Goal: Information Seeking & Learning: Learn about a topic

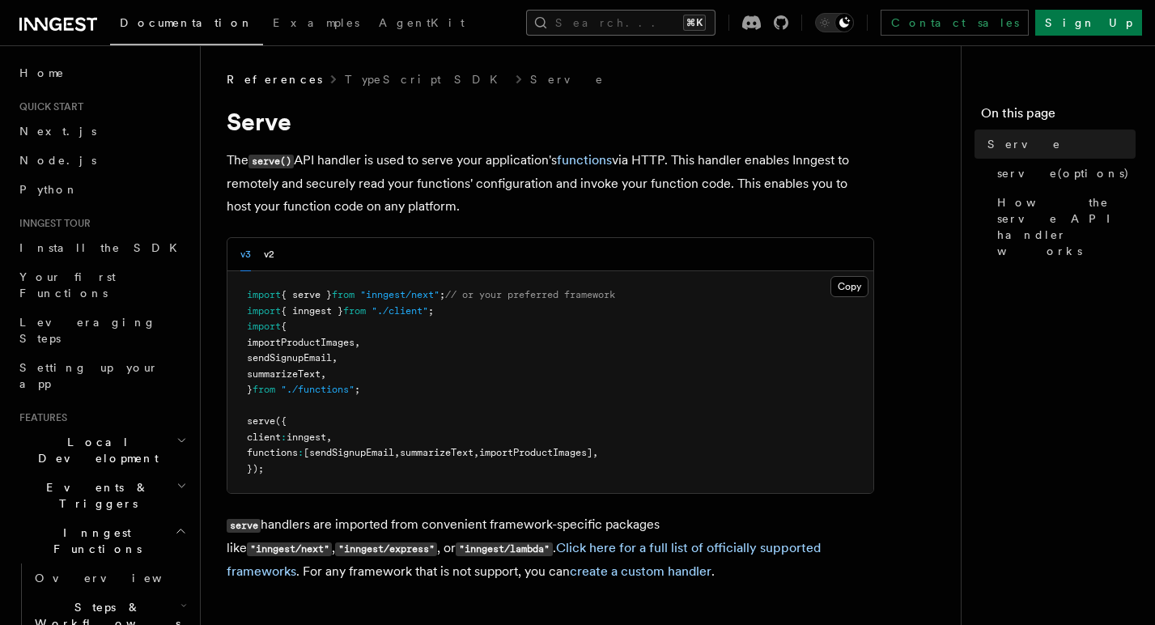
click at [573, 22] on button "Search... ⌘K" at bounding box center [620, 23] width 189 height 26
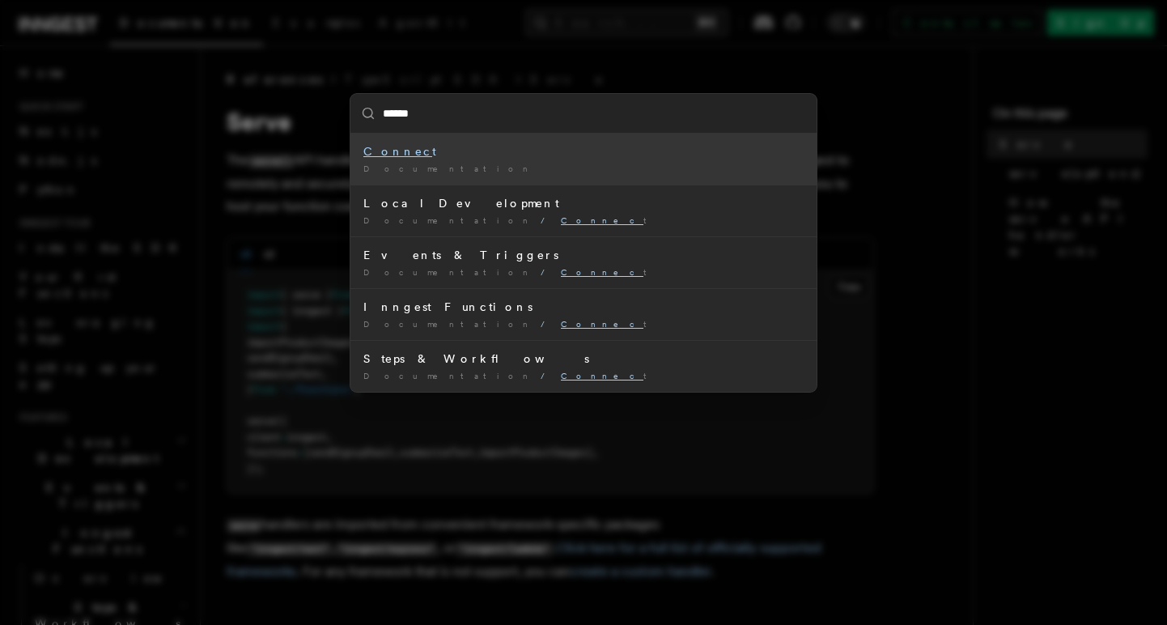
type input "*******"
click at [446, 154] on div "Connect" at bounding box center [583, 151] width 440 height 16
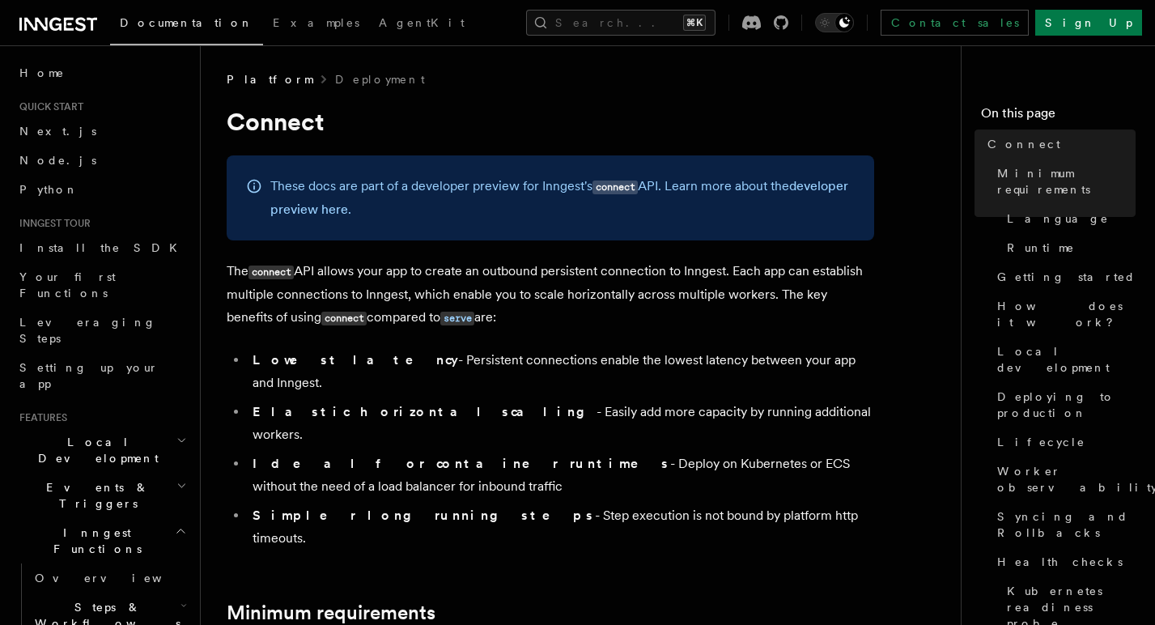
click at [71, 106] on span "Quick start" at bounding box center [48, 106] width 70 height 13
click at [45, 67] on span "Home" at bounding box center [41, 73] width 45 height 16
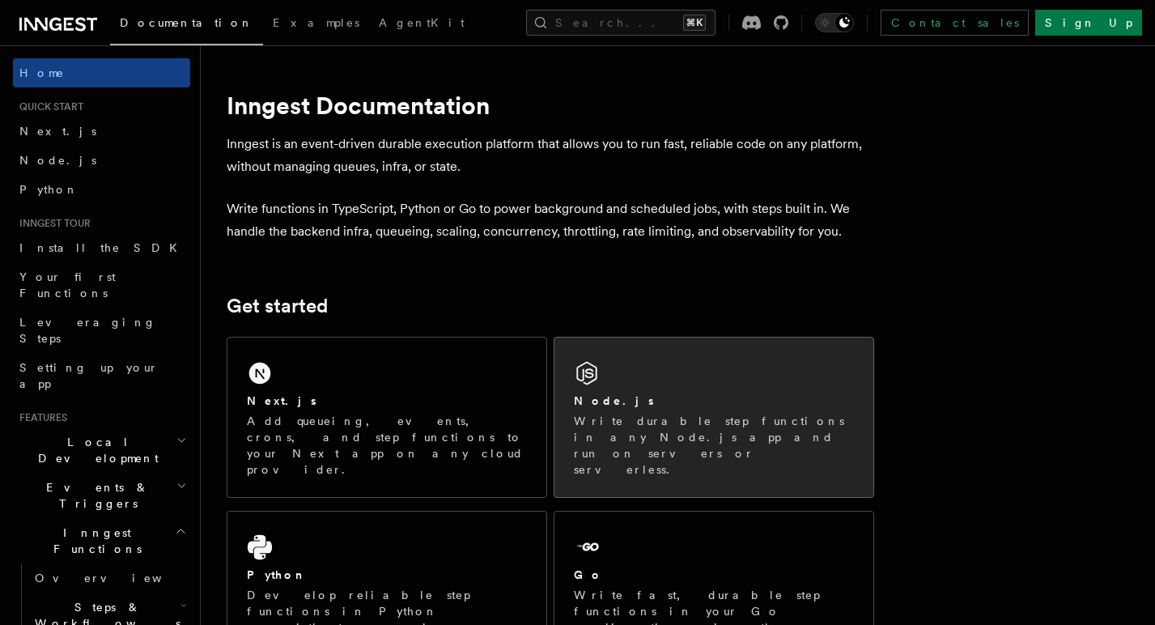
click at [630, 376] on div "Node.js Write durable step functions in any Node.js app and run on servers or s…" at bounding box center [714, 417] width 319 height 159
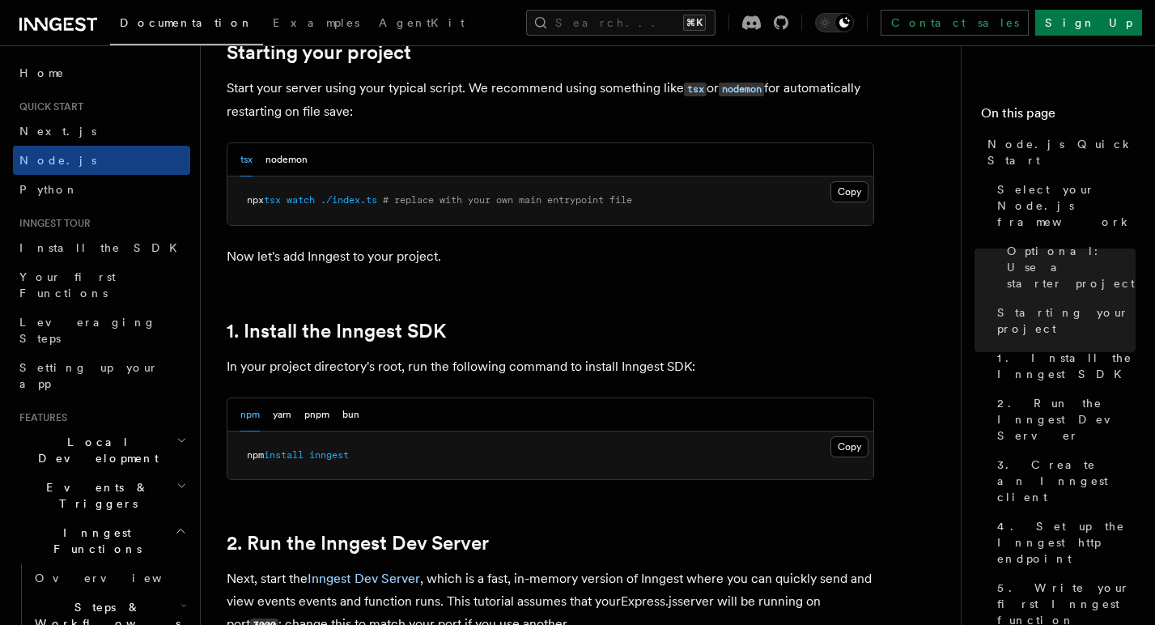
scroll to position [801, 0]
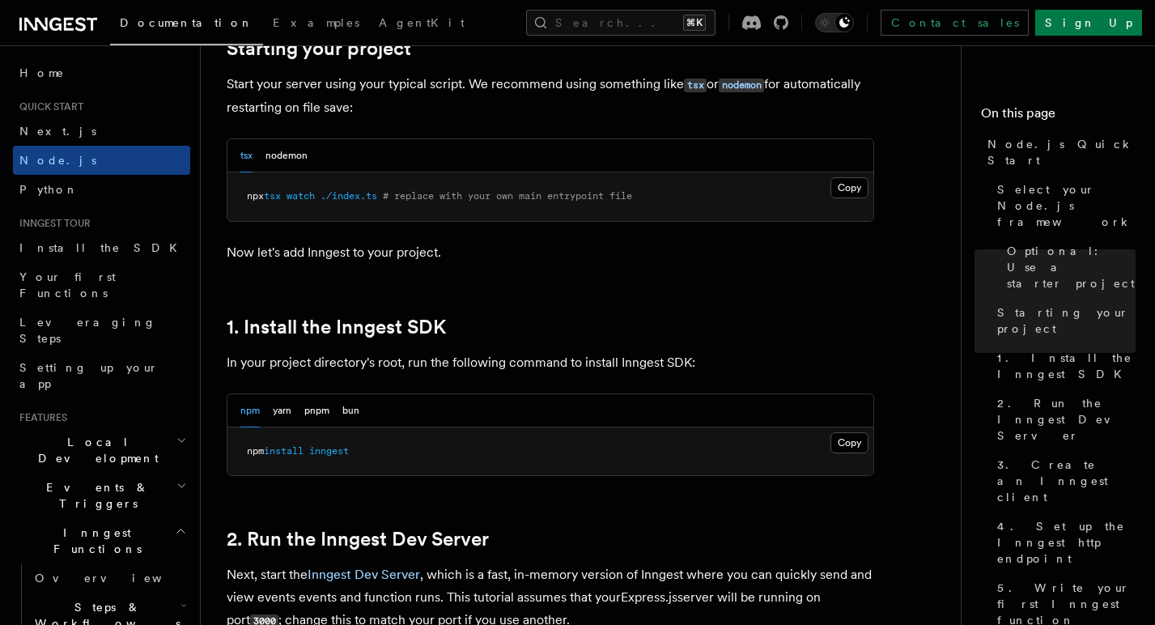
click at [386, 444] on pre "npm install inngest" at bounding box center [550, 451] width 646 height 49
copy article "npm install inngest"
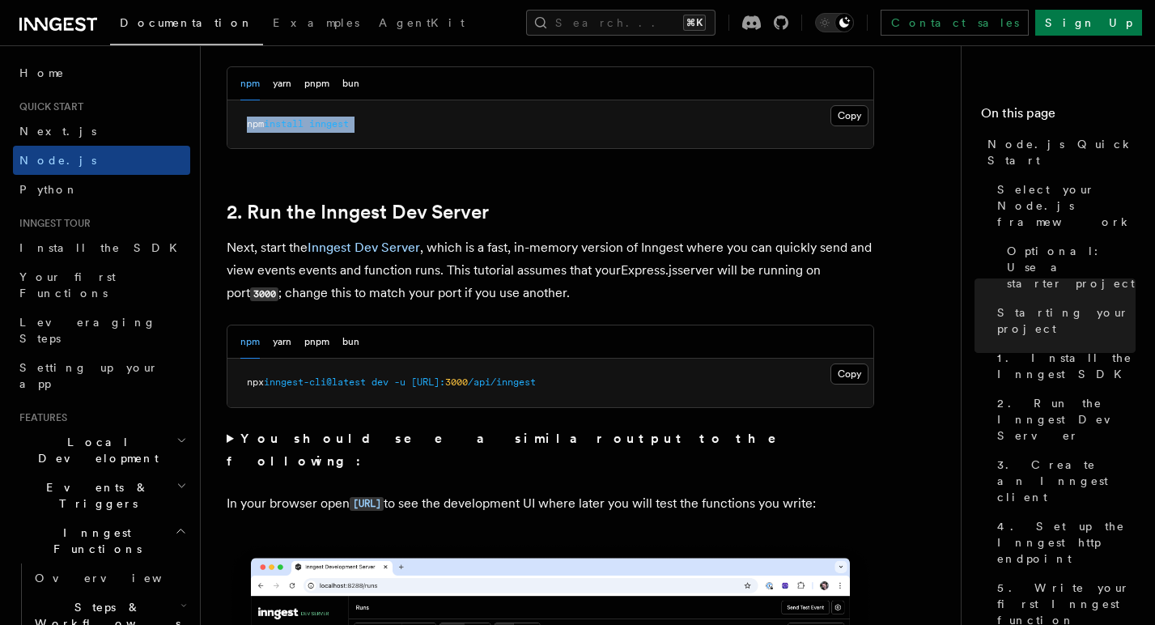
scroll to position [949, 0]
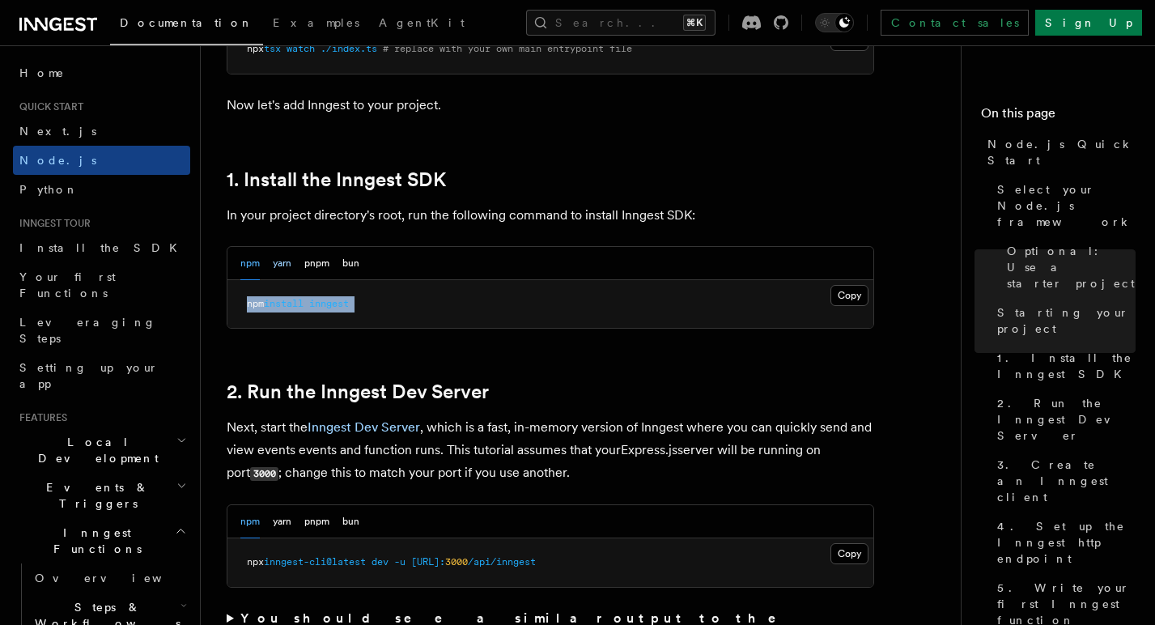
click at [283, 261] on button "yarn" at bounding box center [282, 263] width 19 height 33
click at [312, 265] on button "pnpm" at bounding box center [316, 263] width 25 height 33
click at [343, 262] on button "bun" at bounding box center [350, 263] width 17 height 33
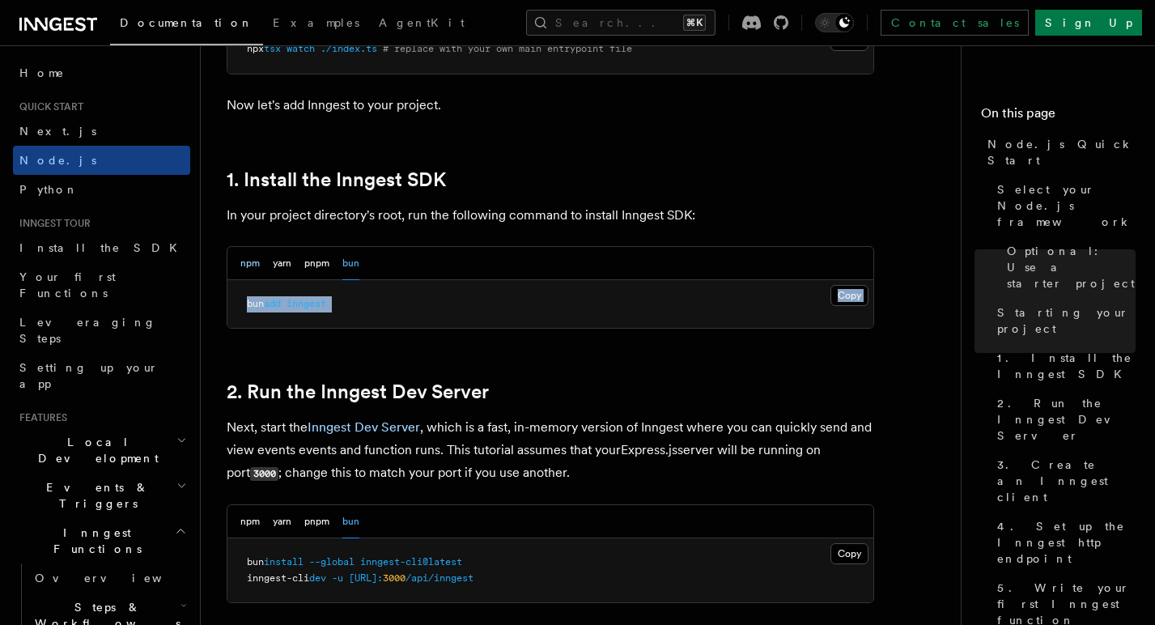
click at [255, 268] on button "npm" at bounding box center [249, 263] width 19 height 33
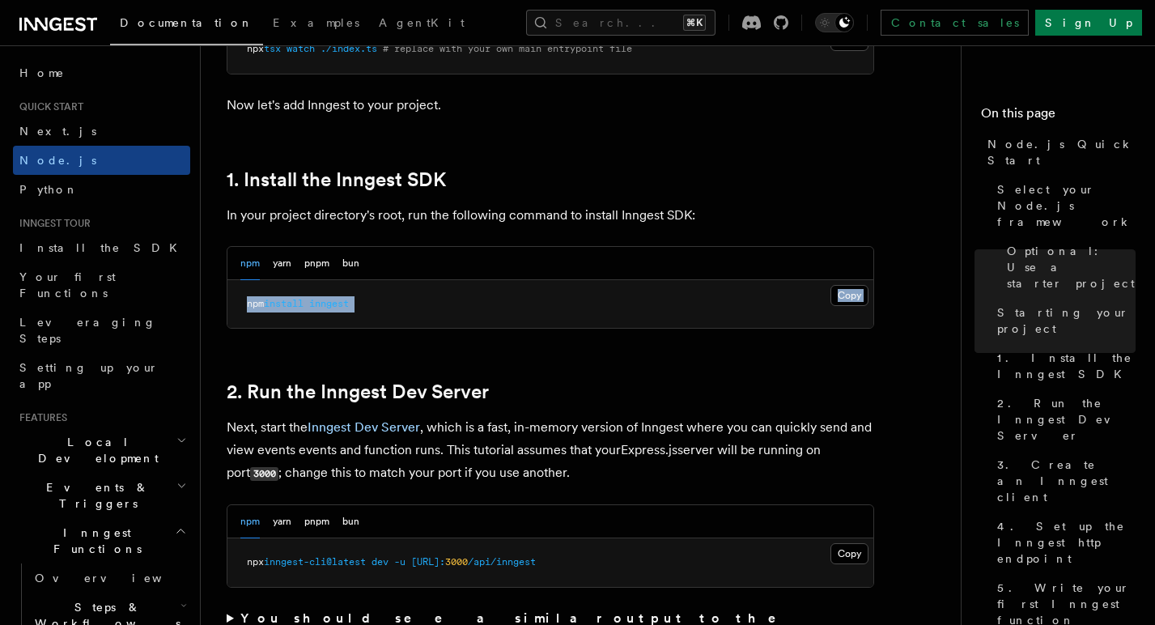
click at [255, 268] on button "npm" at bounding box center [249, 263] width 19 height 33
click at [379, 303] on pre "npm install inngest" at bounding box center [550, 304] width 646 height 49
drag, startPoint x: 379, startPoint y: 303, endPoint x: 227, endPoint y: 304, distance: 152.2
click at [227, 304] on div "npm yarn pnpm bun Copy Copied npm install inngest" at bounding box center [551, 287] width 648 height 83
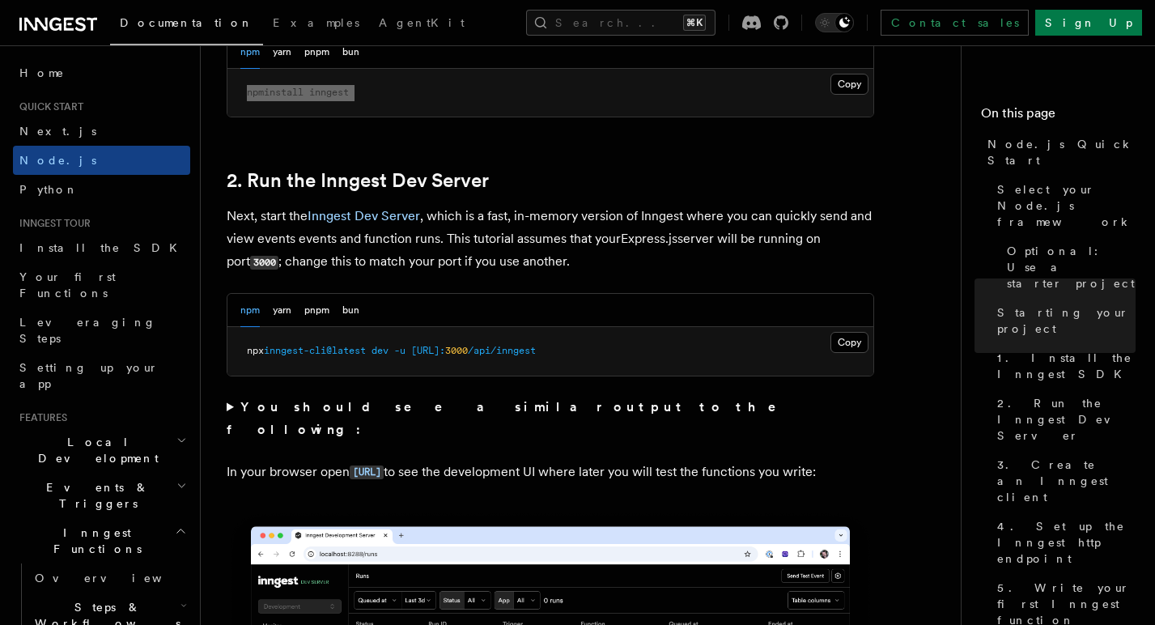
scroll to position [1169, 0]
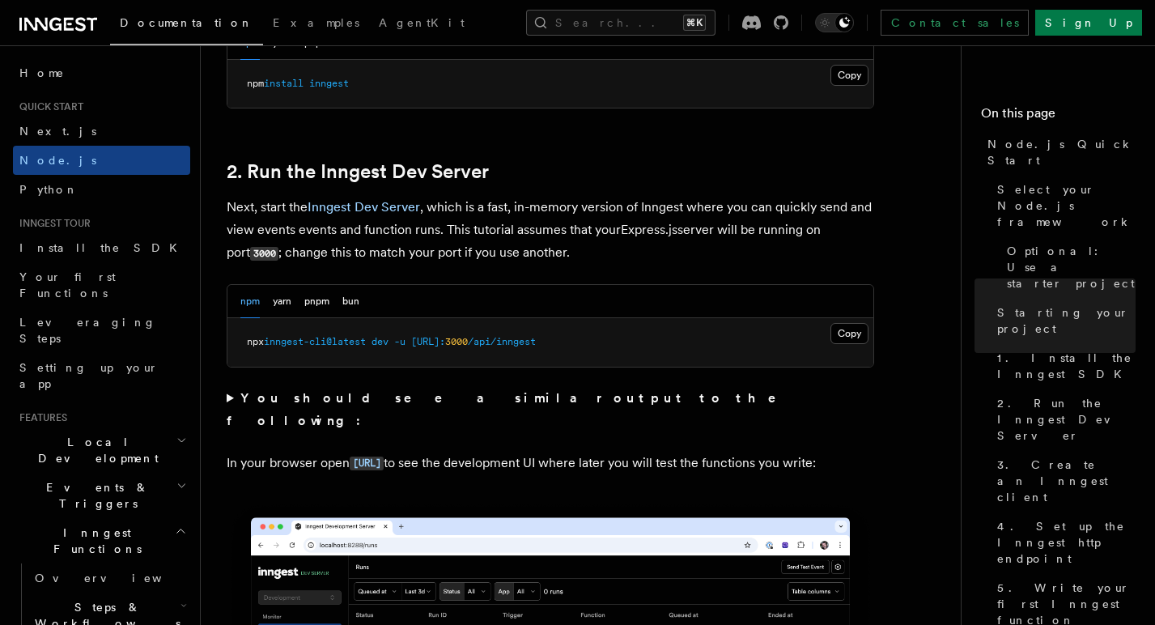
click at [505, 396] on strong "You should see a similar output to the following:" at bounding box center [513, 409] width 572 height 38
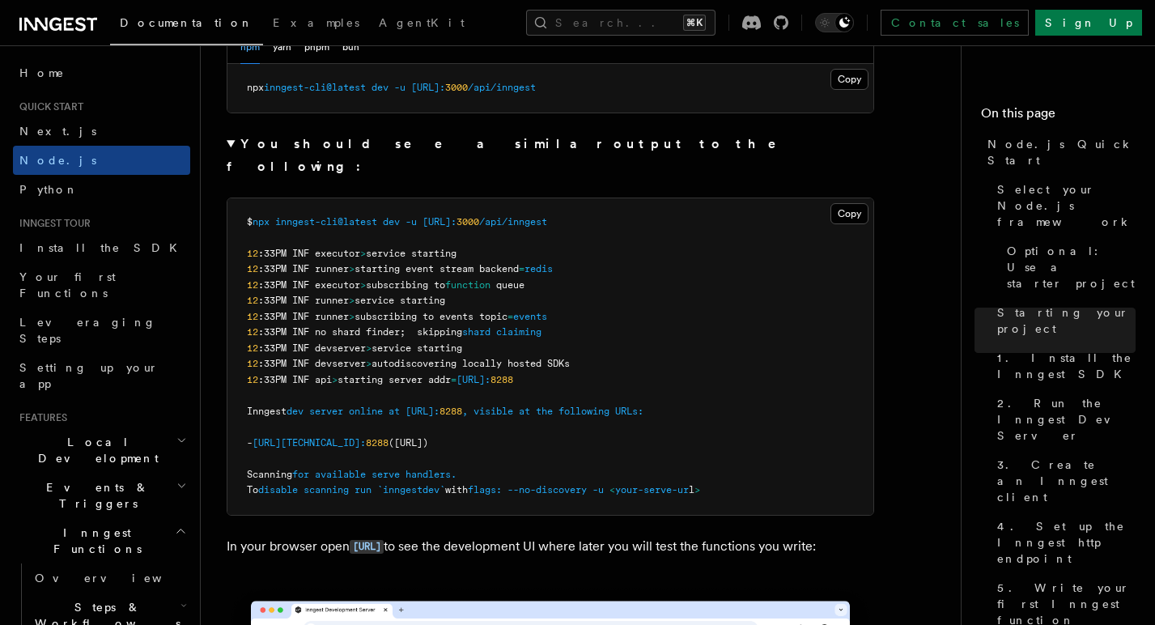
scroll to position [1422, 0]
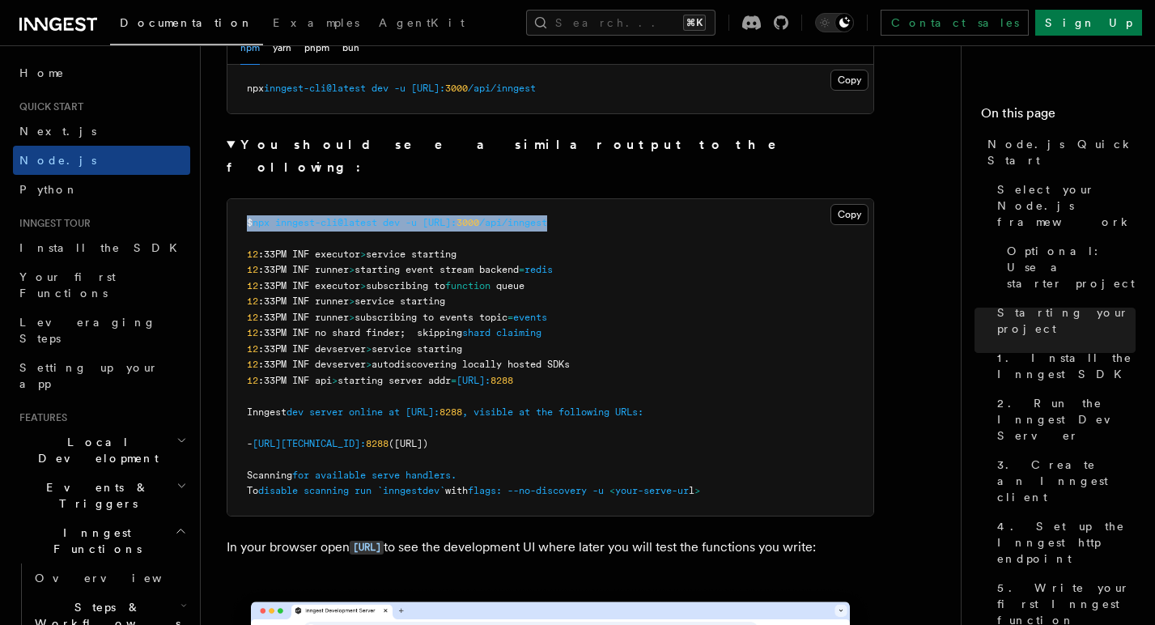
drag, startPoint x: 632, startPoint y: 202, endPoint x: 314, endPoint y: 190, distance: 318.4
click at [314, 199] on pre "$ npx inngest-cli@latest dev -u http://localhost: 3000 /api/inngest 12 :33PM IN…" at bounding box center [550, 357] width 646 height 317
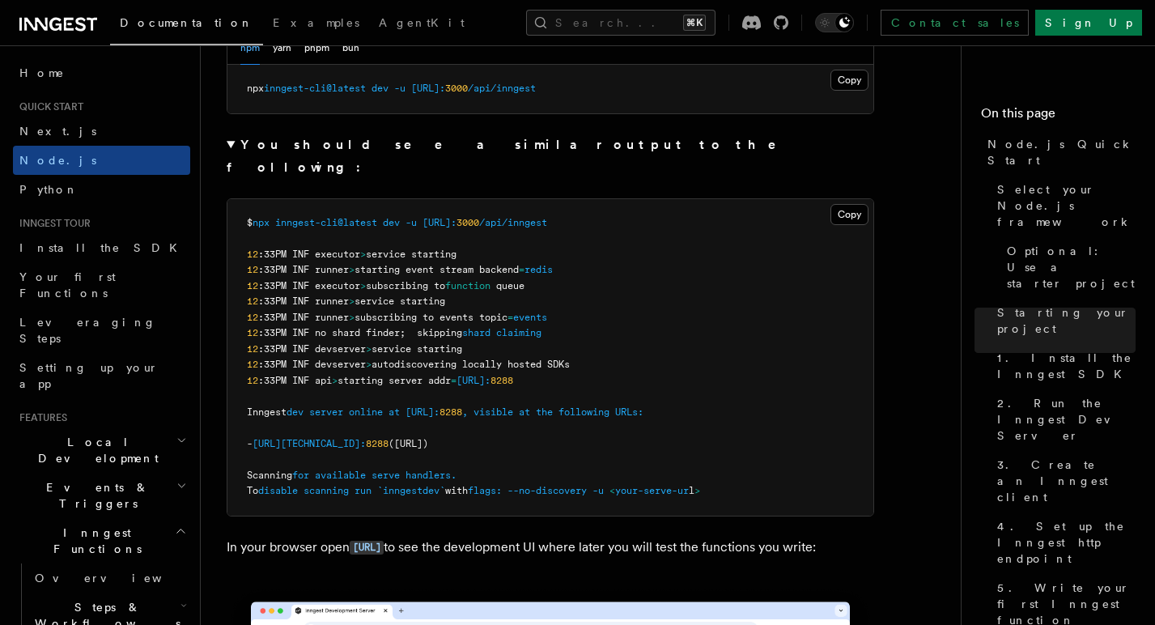
click at [468, 94] on span "3000" at bounding box center [456, 88] width 23 height 11
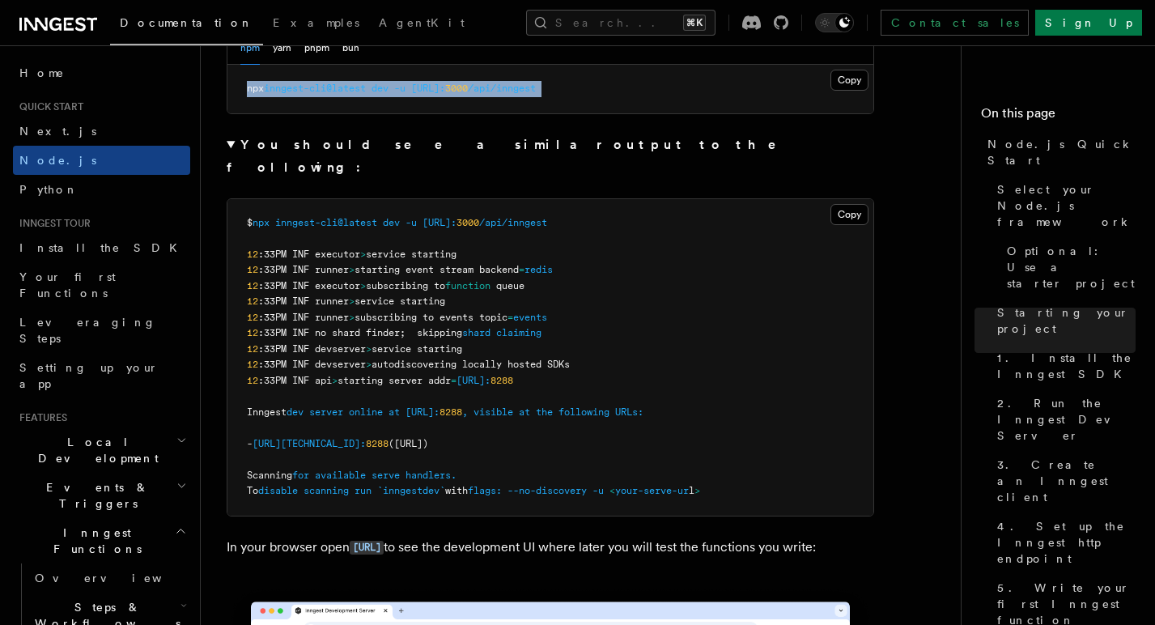
click at [468, 94] on span "3000" at bounding box center [456, 88] width 23 height 11
copy div "npx inngest-cli@latest dev -u http://localhost: 3000 /api/inngest"
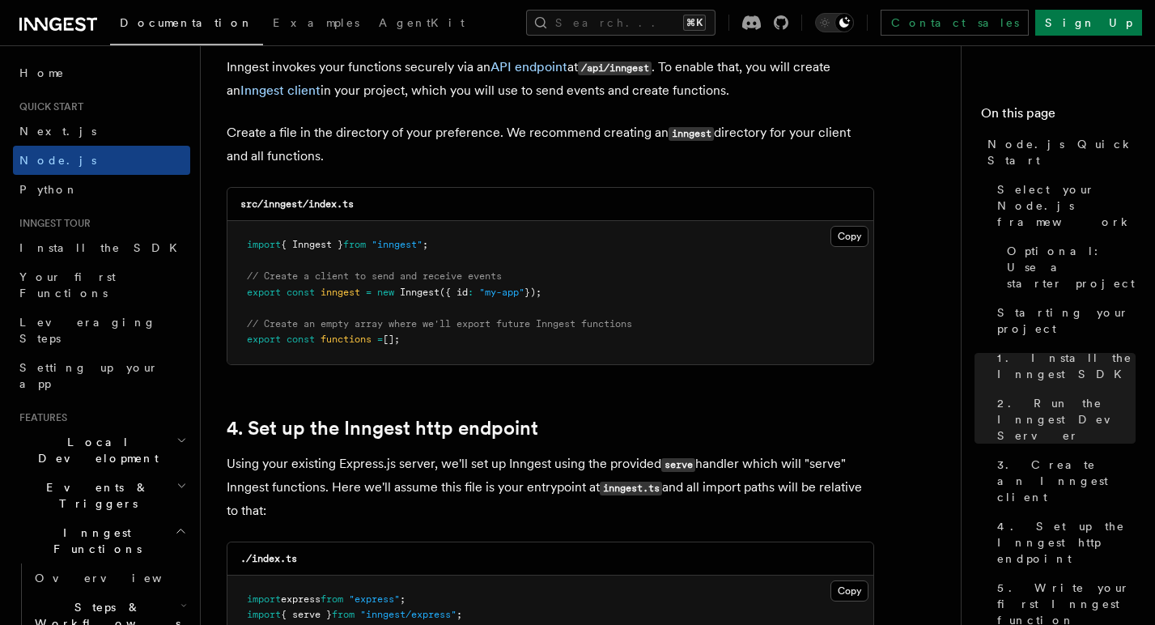
scroll to position [2448, 0]
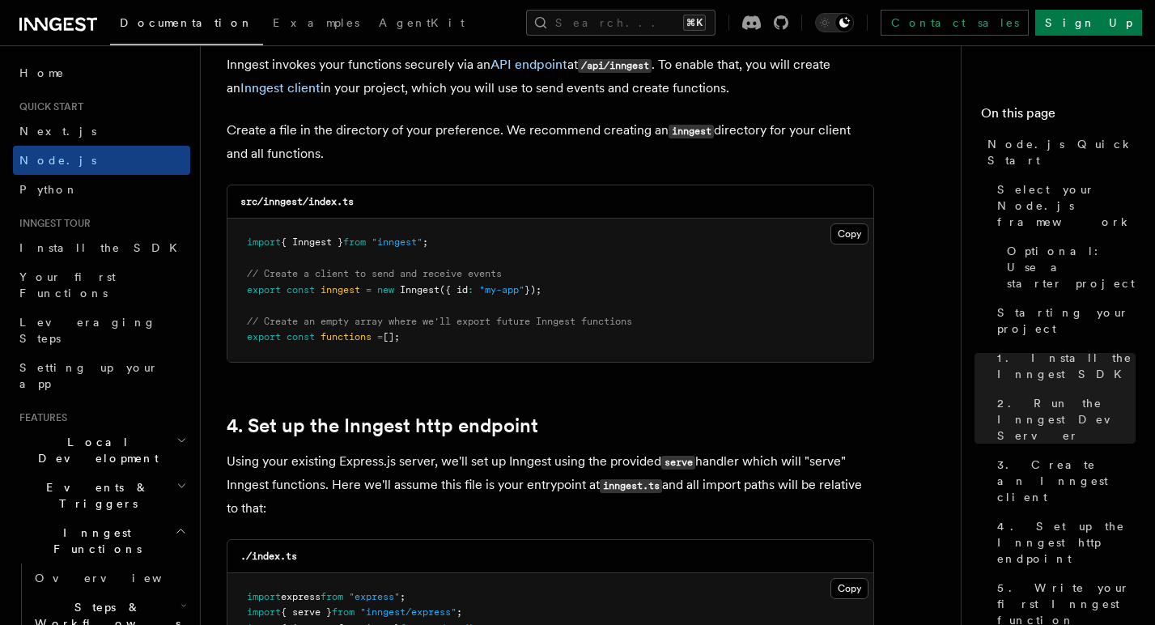
drag, startPoint x: 476, startPoint y: 339, endPoint x: 212, endPoint y: 236, distance: 283.5
copy code "import { Inngest } from "inngest" ; // Create a client to send and receive even…"
click at [580, 342] on pre "import { Inngest } from "inngest" ; // Create a client to send and receive even…" at bounding box center [550, 290] width 646 height 143
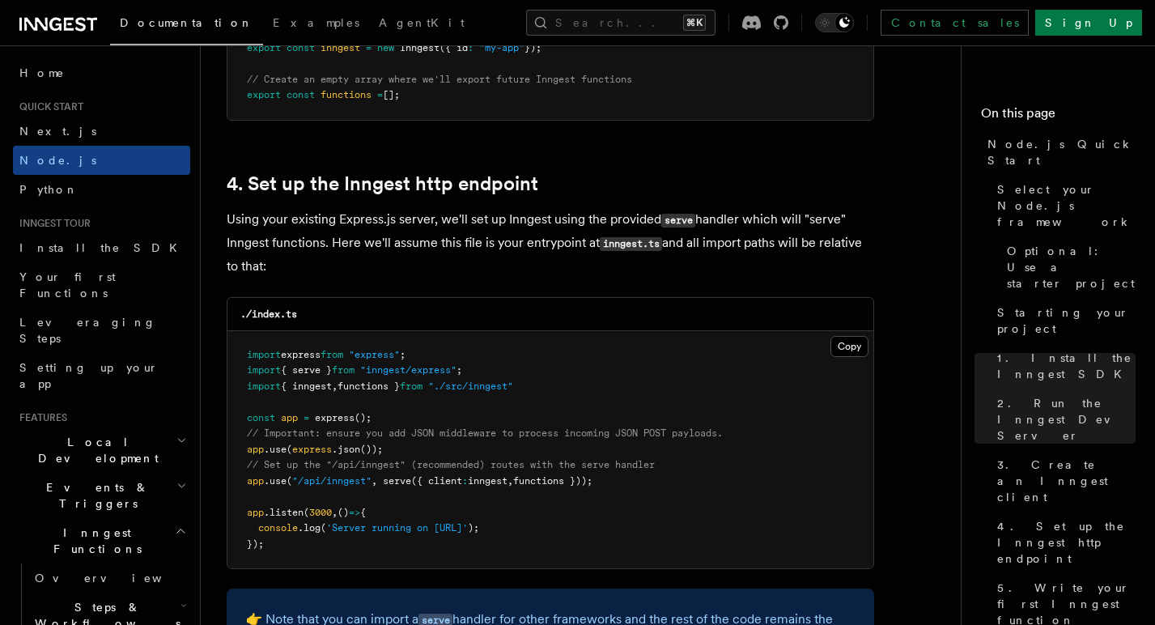
scroll to position [2697, 0]
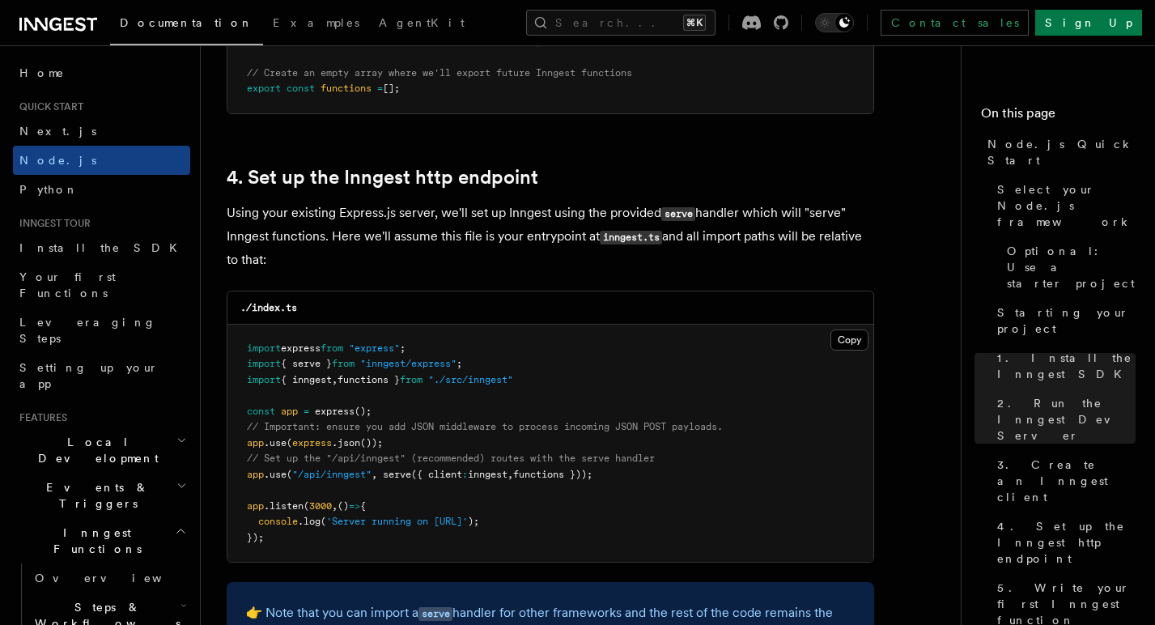
drag, startPoint x: 640, startPoint y: 476, endPoint x: 244, endPoint y: 477, distance: 395.9
click at [244, 477] on pre "import express from "express" ; import { serve } from "inngest/express" ; impor…" at bounding box center [550, 444] width 646 height 238
copy span "app .use ( "/api/inngest" , serve ({ client : inngest , functions }));"
drag, startPoint x: 558, startPoint y: 385, endPoint x: 543, endPoint y: 382, distance: 14.8
click at [543, 382] on pre "import express from "express" ; import { serve } from "inngest/express" ; impor…" at bounding box center [550, 444] width 646 height 238
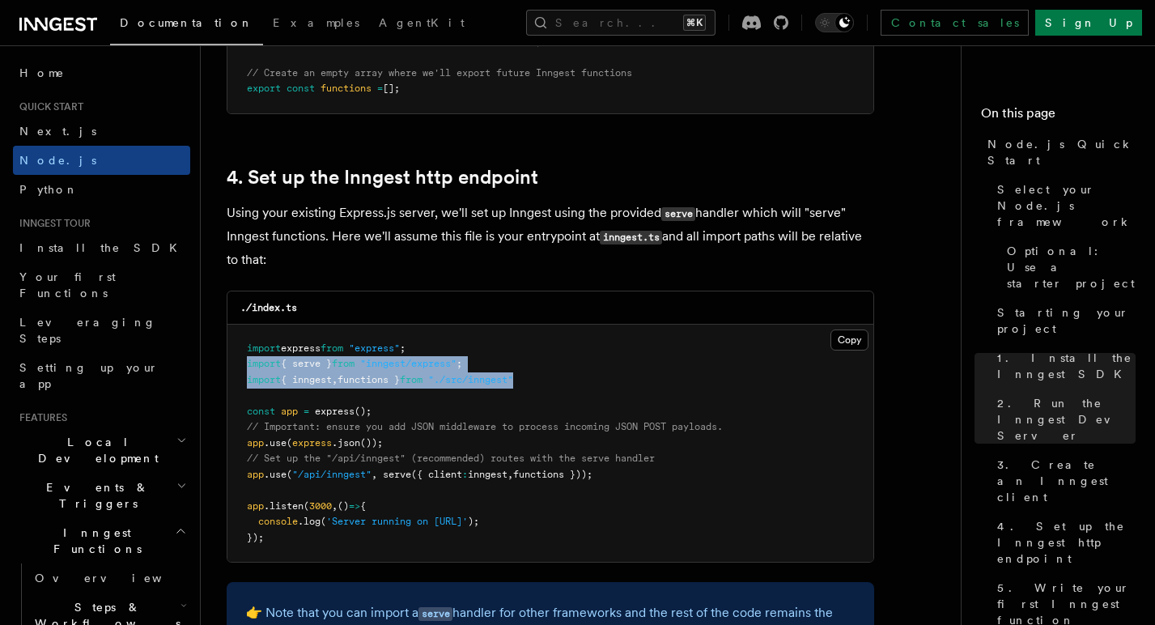
drag, startPoint x: 550, startPoint y: 384, endPoint x: 228, endPoint y: 361, distance: 323.0
click at [228, 361] on pre "import express from "express" ; import { serve } from "inngest/express" ; impor…" at bounding box center [550, 444] width 646 height 238
copy code "import { serve } from "inngest/express" ; import { inngest , functions } from "…"
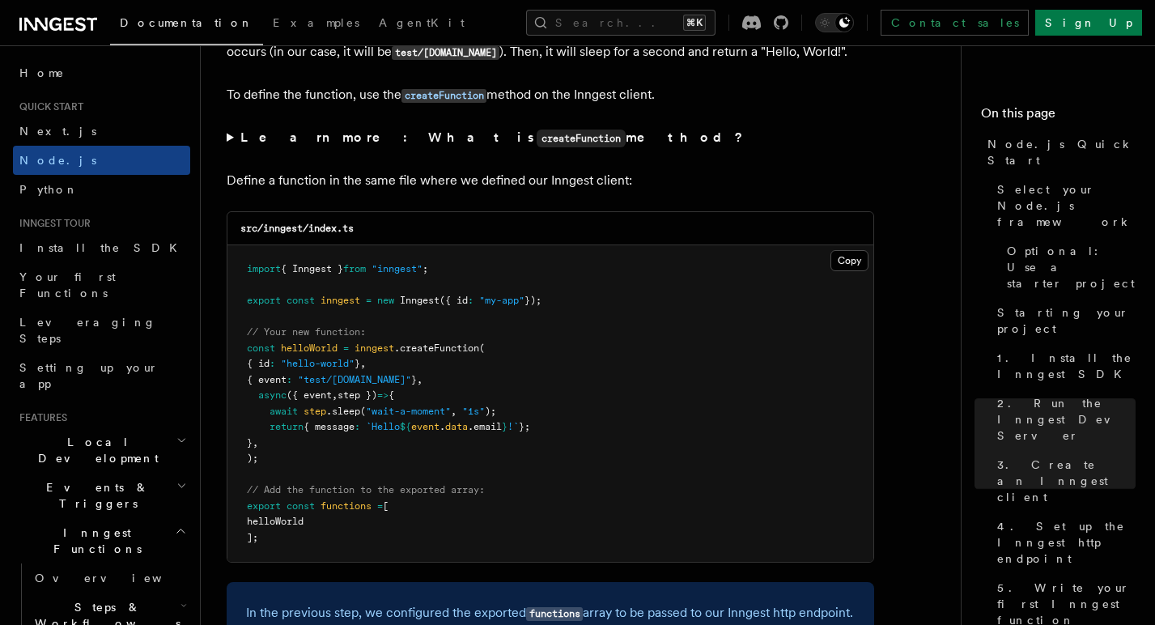
scroll to position [3496, 0]
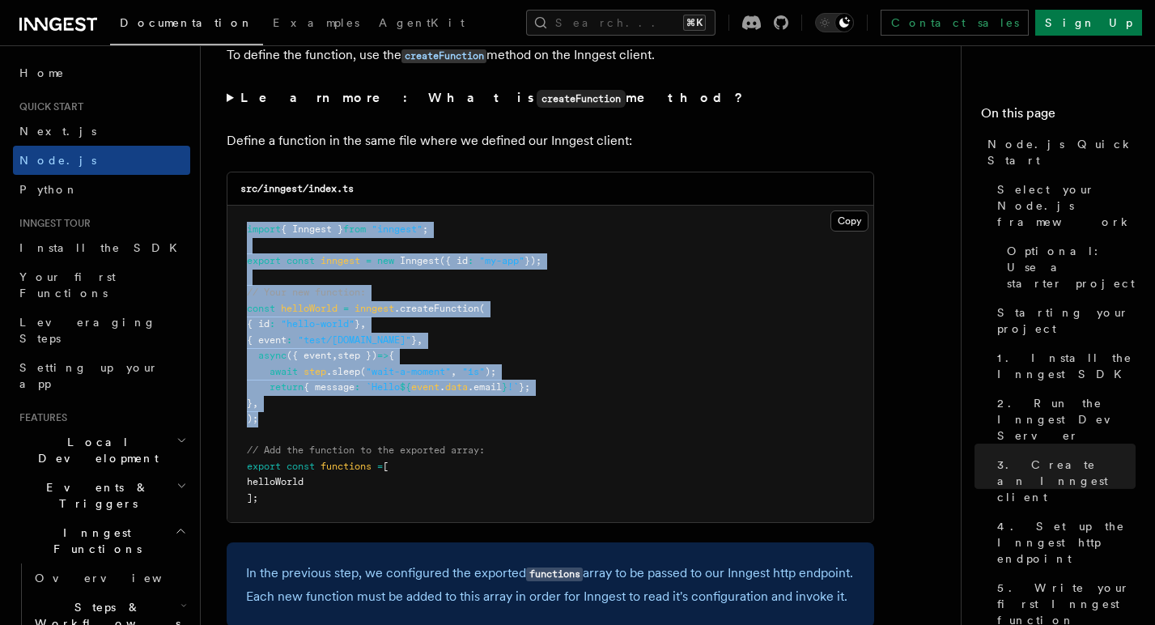
drag, startPoint x: 367, startPoint y: 424, endPoint x: 204, endPoint y: 232, distance: 251.6
copy code "import { Inngest } from "inngest" ; export const inngest = new Inngest ({ id : …"
click at [292, 418] on pre "import { Inngest } from "inngest" ; export const inngest = new Inngest ({ id : …" at bounding box center [550, 364] width 646 height 317
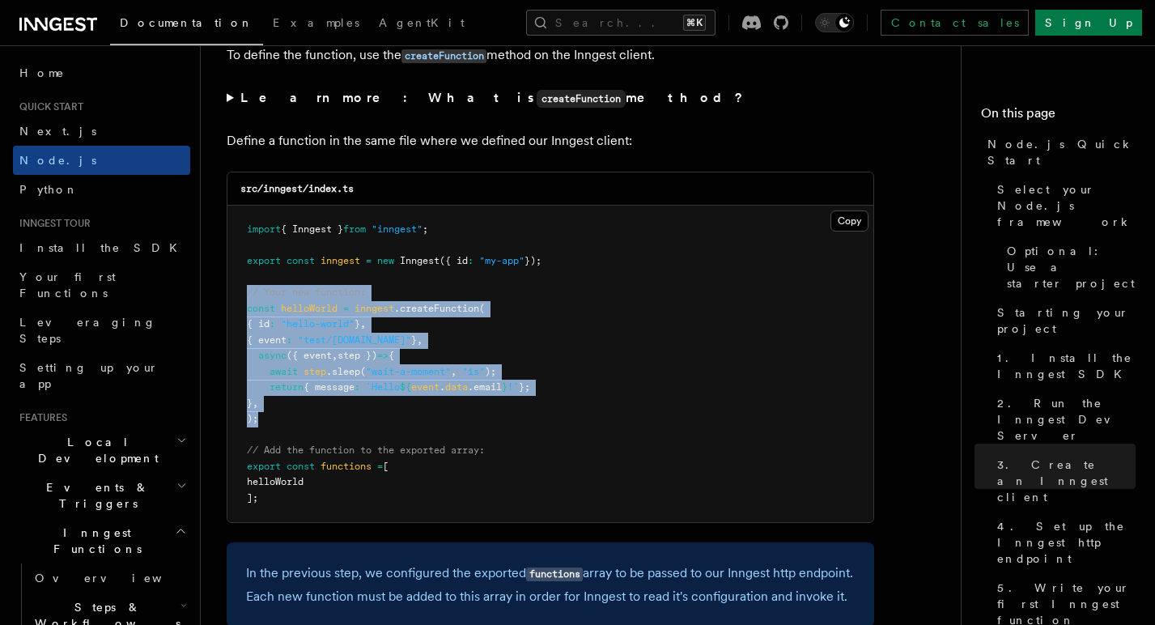
drag, startPoint x: 298, startPoint y: 422, endPoint x: 206, endPoint y: 304, distance: 150.0
copy code "// Your new function: const helloWorld = inngest .createFunction ( { id : "hell…"
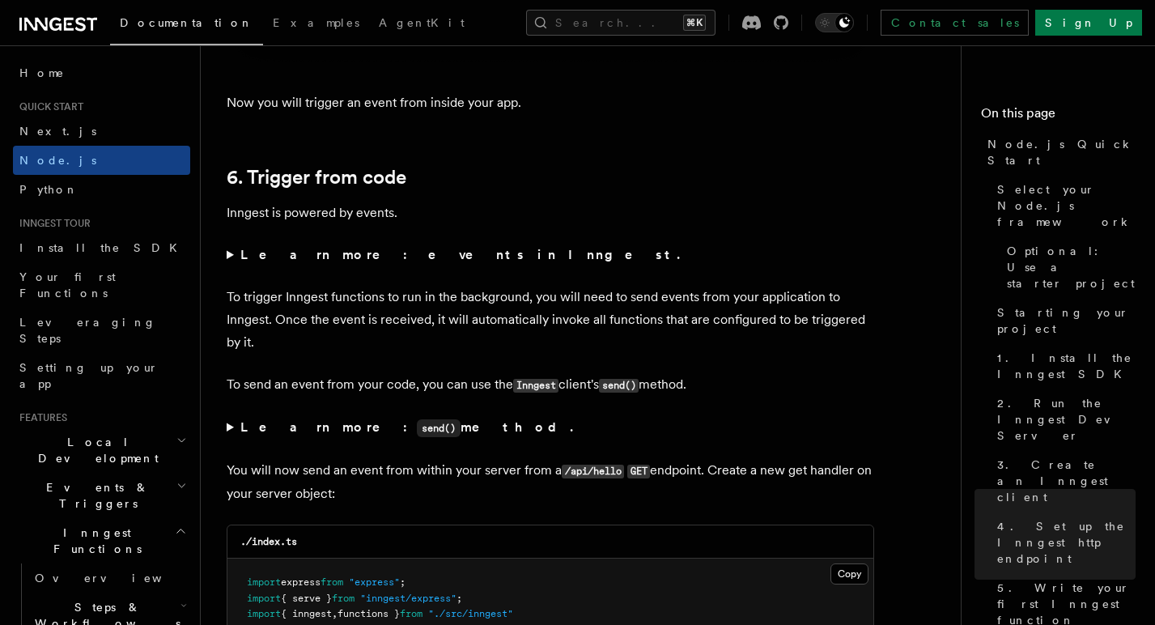
scroll to position [8589, 0]
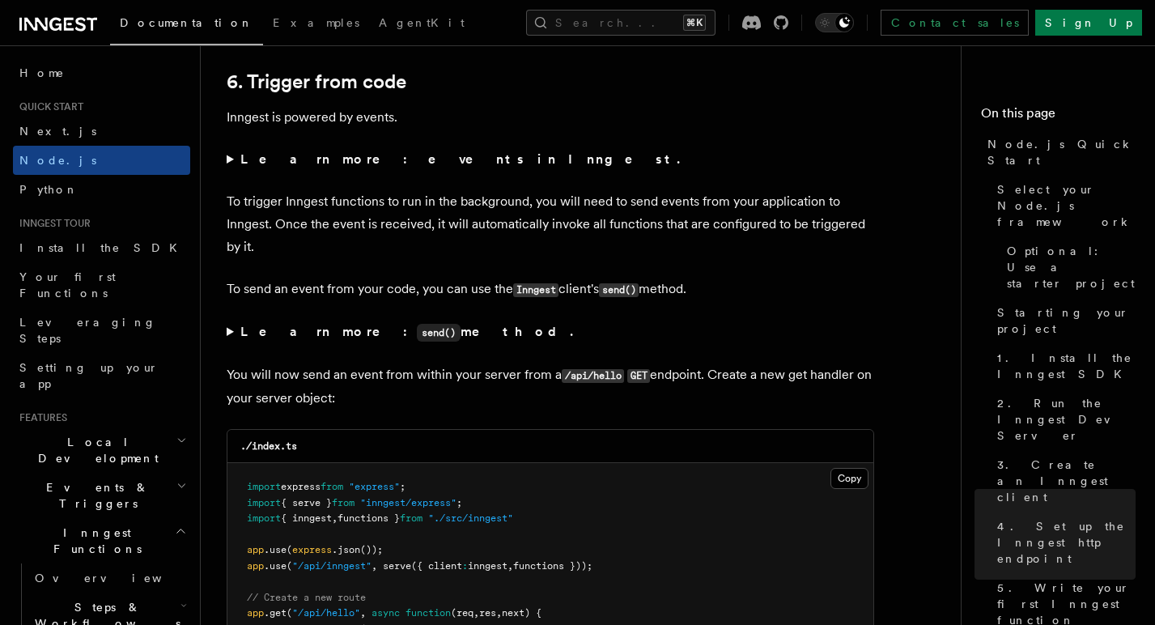
click at [378, 167] on strong "Learn more: events in Inngest." at bounding box center [461, 158] width 443 height 15
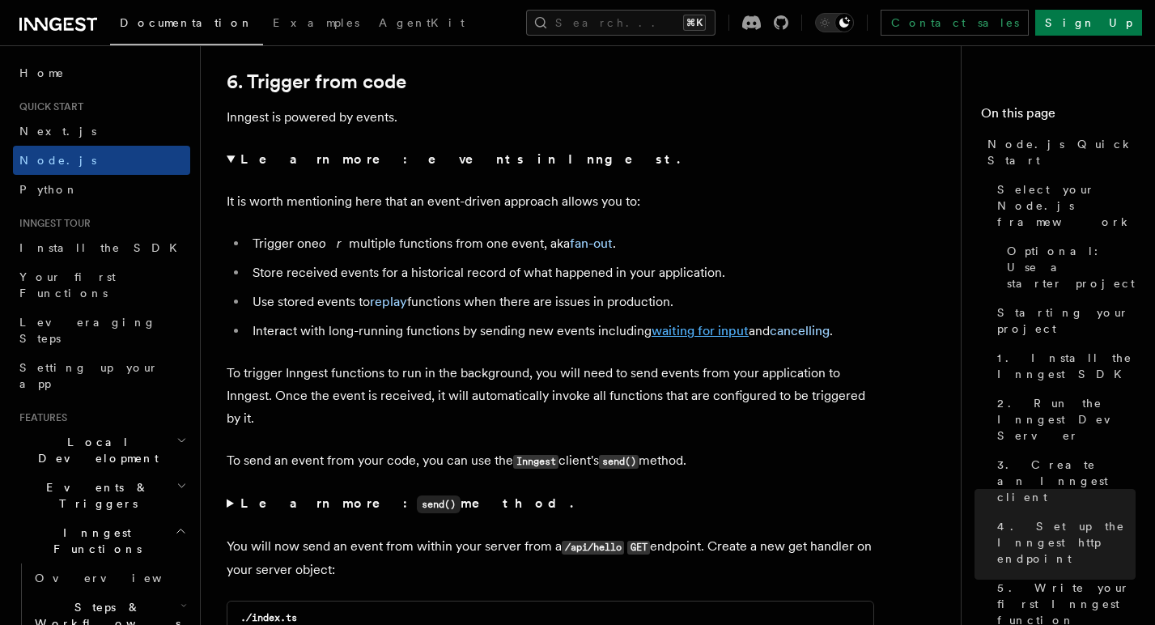
click at [729, 338] on link "waiting for input" at bounding box center [700, 330] width 97 height 15
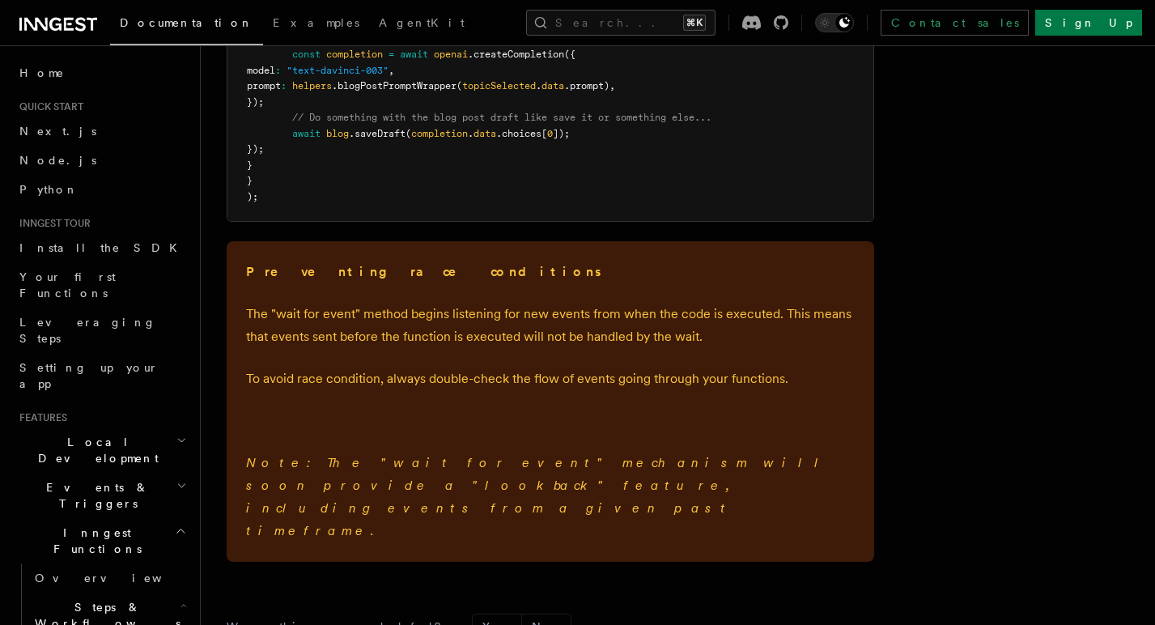
scroll to position [2544, 0]
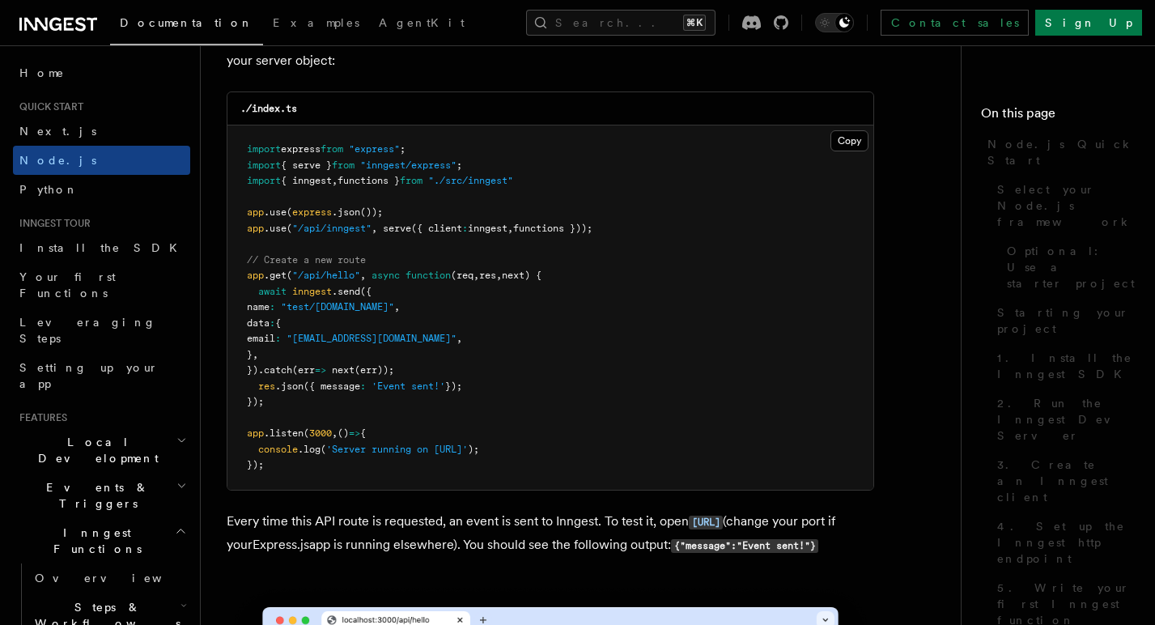
scroll to position [8432, 0]
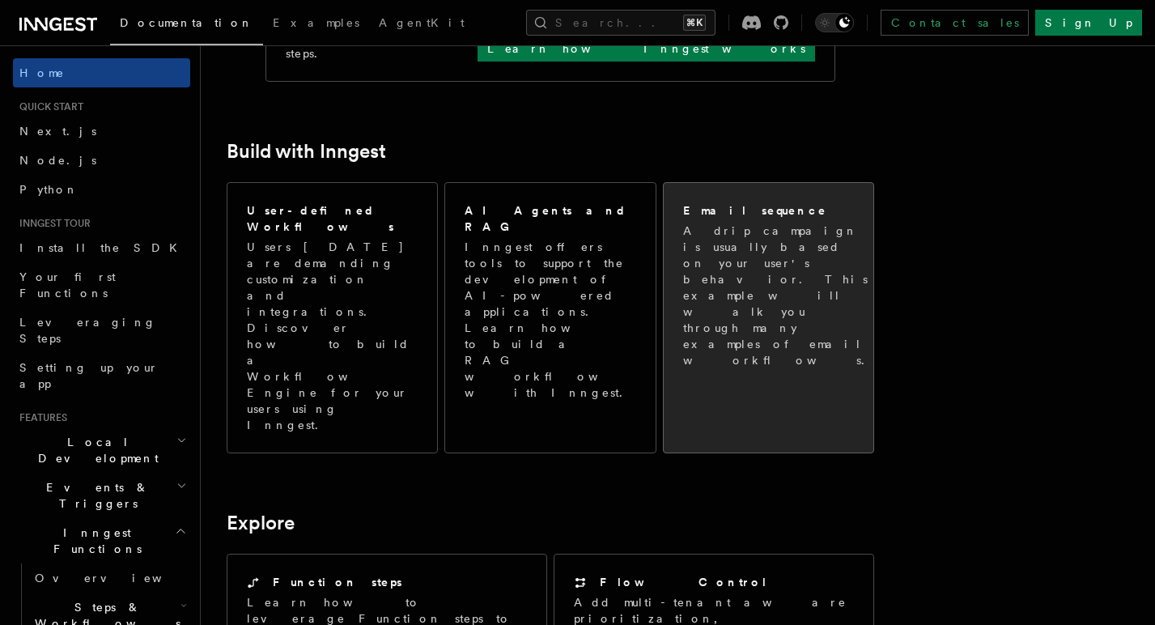
scroll to position [895, 0]
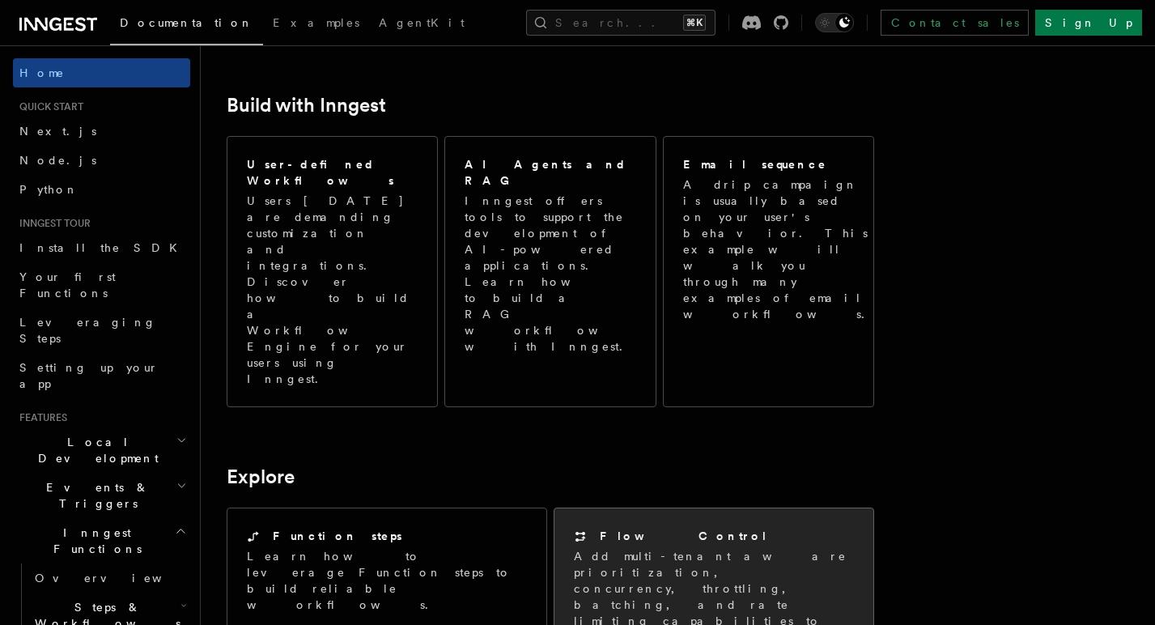
click at [723, 548] on p "Add multi-tenant aware prioritization, concurrency, throttling, batching, and r…" at bounding box center [714, 596] width 280 height 97
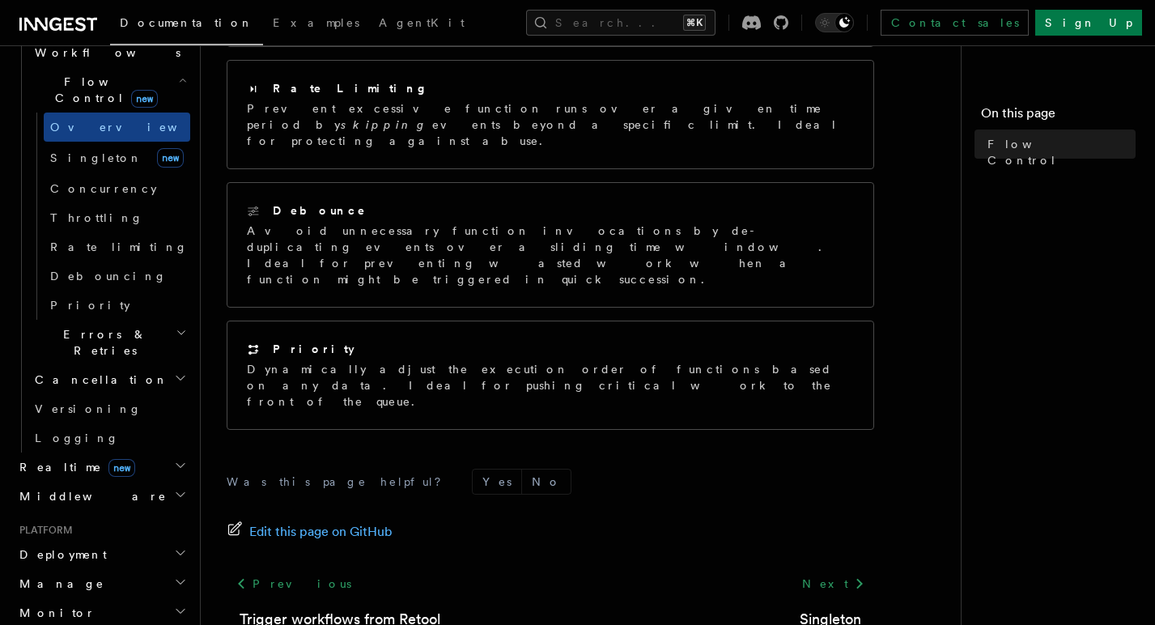
scroll to position [591, 0]
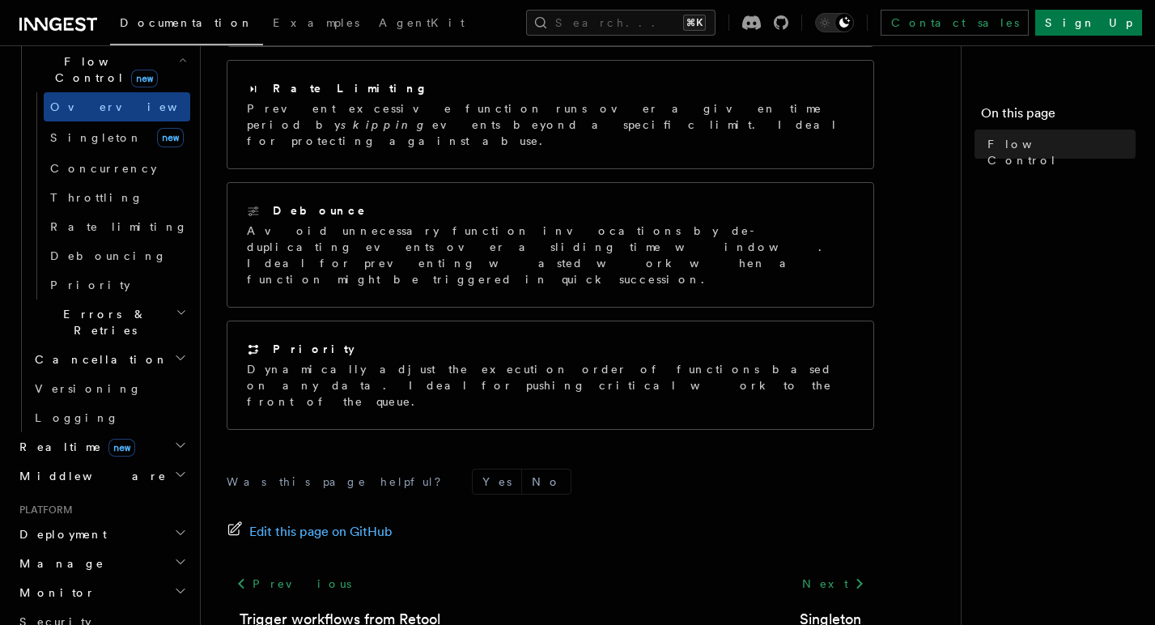
click at [155, 432] on h2 "Realtime new" at bounding box center [101, 446] width 177 height 29
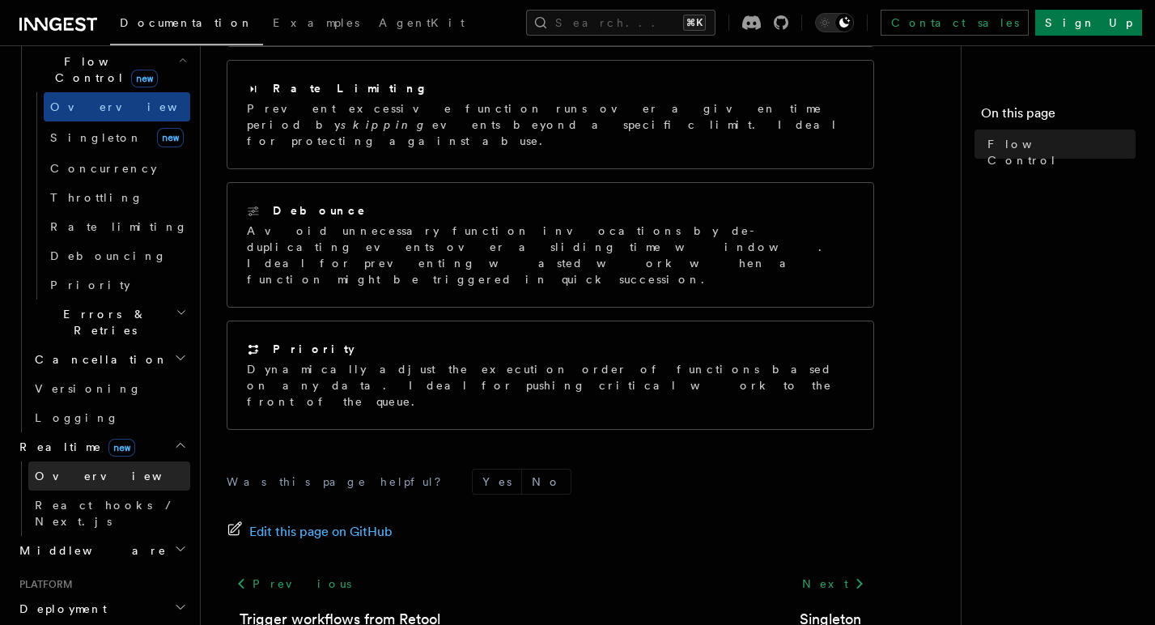
click at [119, 461] on link "Overview" at bounding box center [109, 475] width 162 height 29
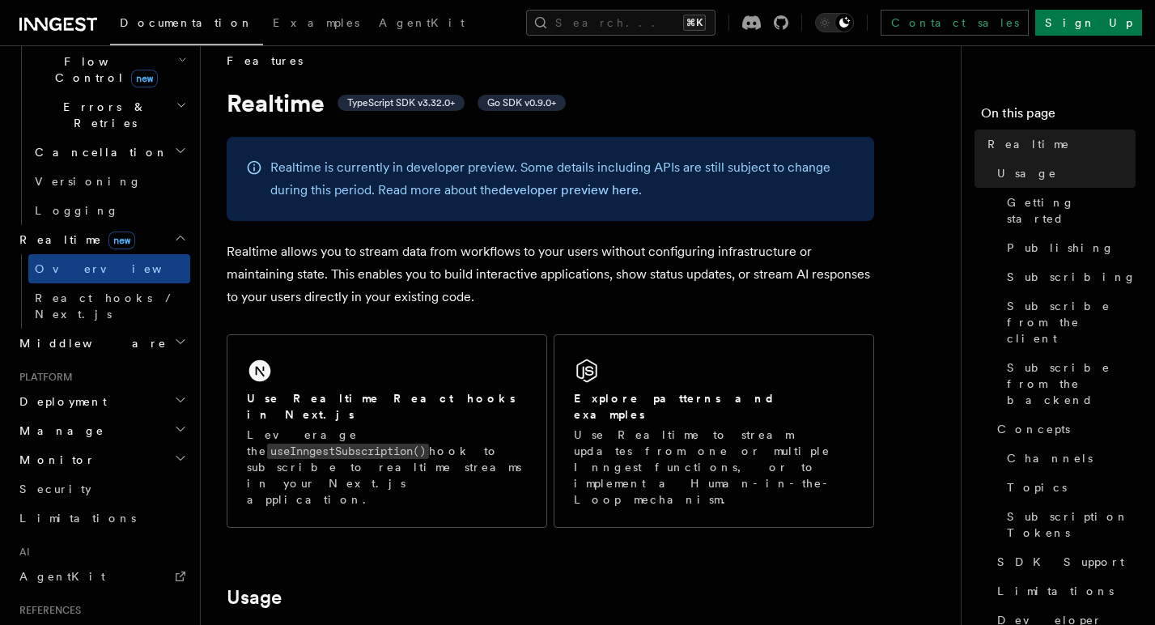
scroll to position [22, 0]
